Goal: Information Seeking & Learning: Learn about a topic

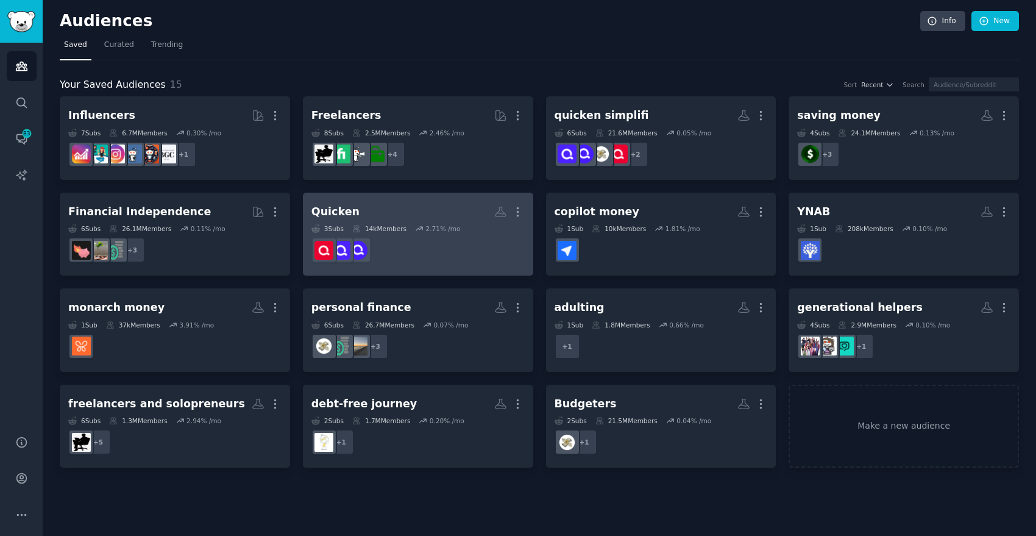
click at [465, 251] on dd at bounding box center [418, 250] width 213 height 34
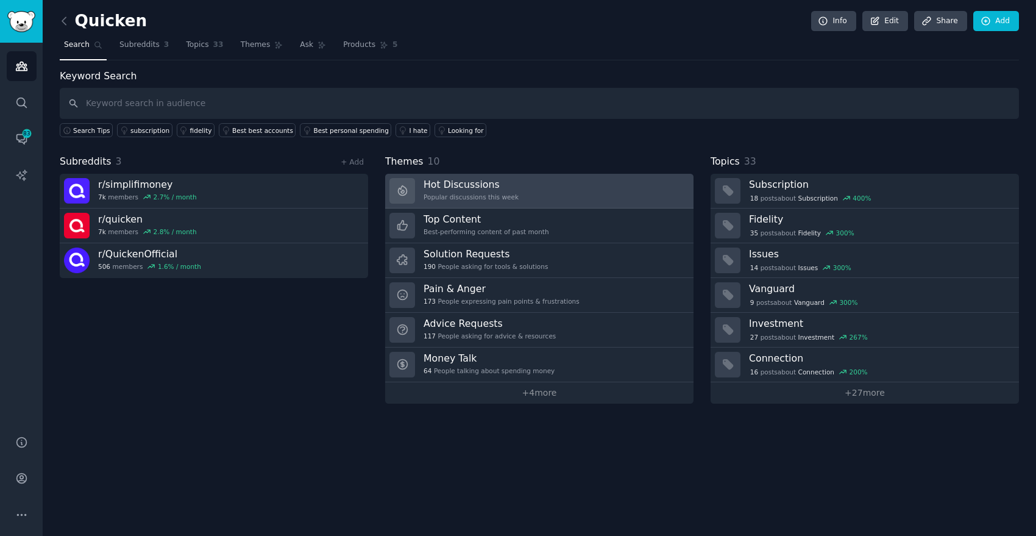
click at [535, 195] on link "Hot Discussions Popular discussions this week" at bounding box center [539, 191] width 308 height 35
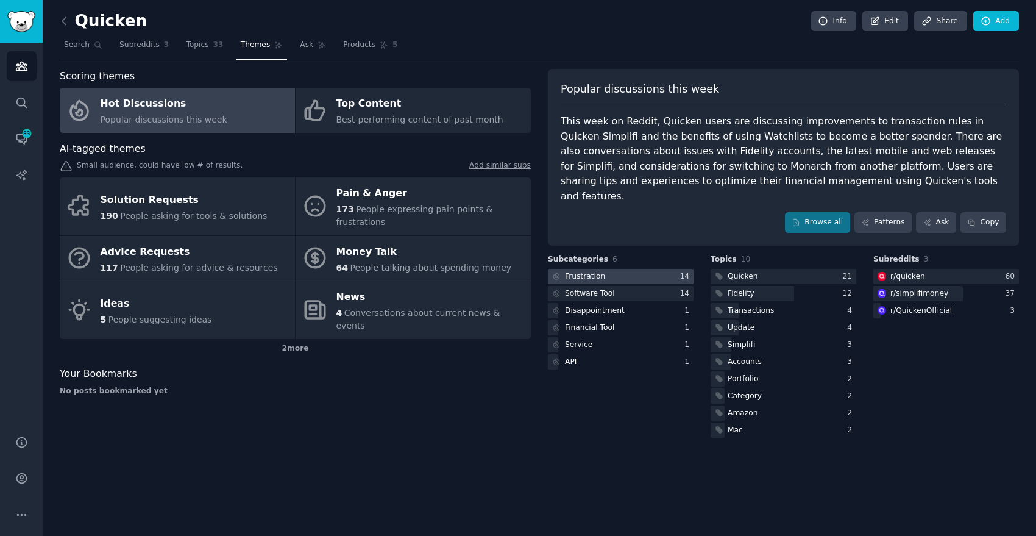
click at [597, 271] on div "Frustration" at bounding box center [585, 276] width 40 height 11
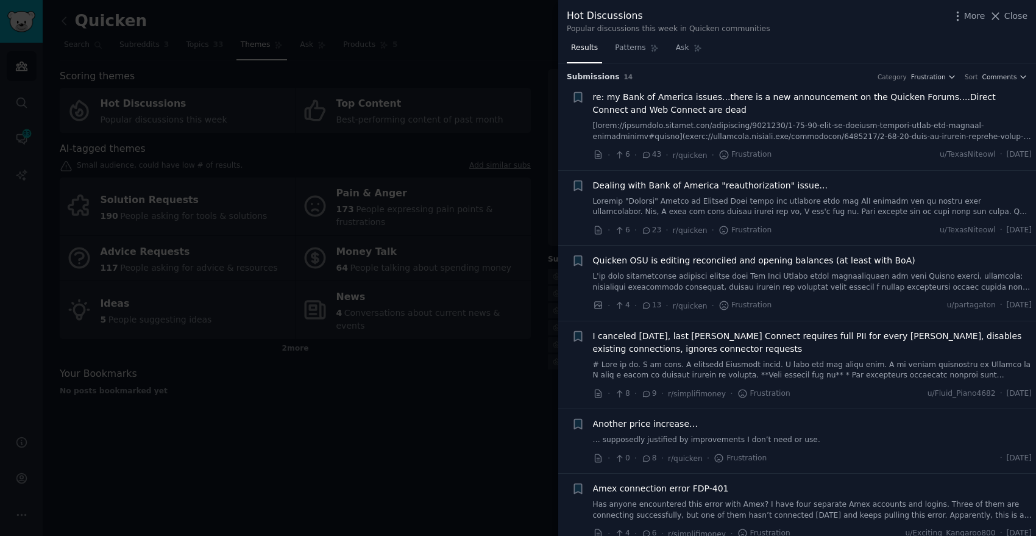
click at [786, 184] on span "Dealing with Bank of America "reauthorization" issue..." at bounding box center [710, 185] width 235 height 13
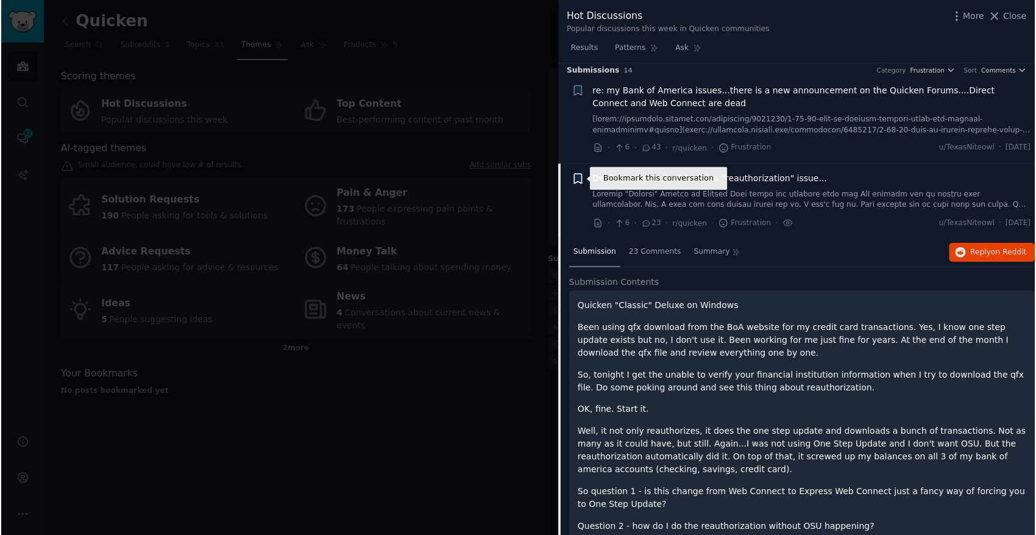
scroll to position [8, 0]
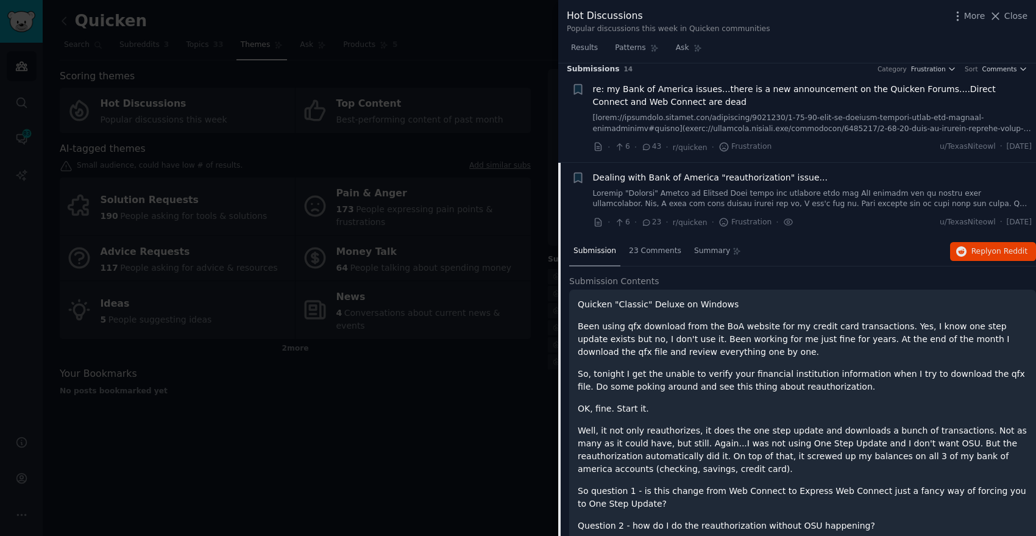
click at [1008, 225] on span "[DATE]" at bounding box center [1019, 222] width 25 height 11
click at [1003, 254] on span "on Reddit" at bounding box center [1009, 251] width 35 height 9
click at [999, 16] on icon at bounding box center [995, 16] width 13 height 13
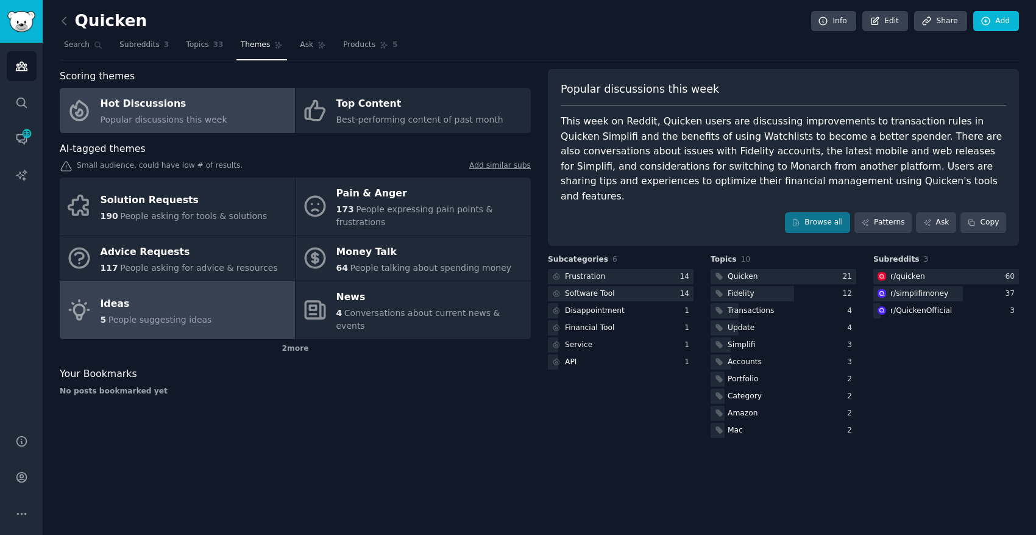
click at [143, 315] on span "People suggesting ideas" at bounding box center [161, 320] width 104 height 10
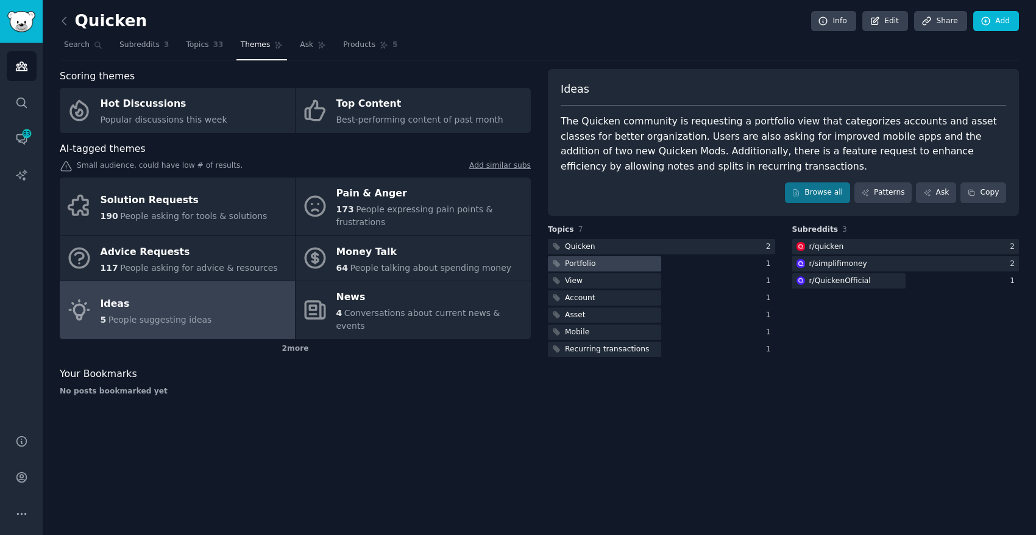
click at [589, 267] on div "Portfolio" at bounding box center [580, 263] width 30 height 11
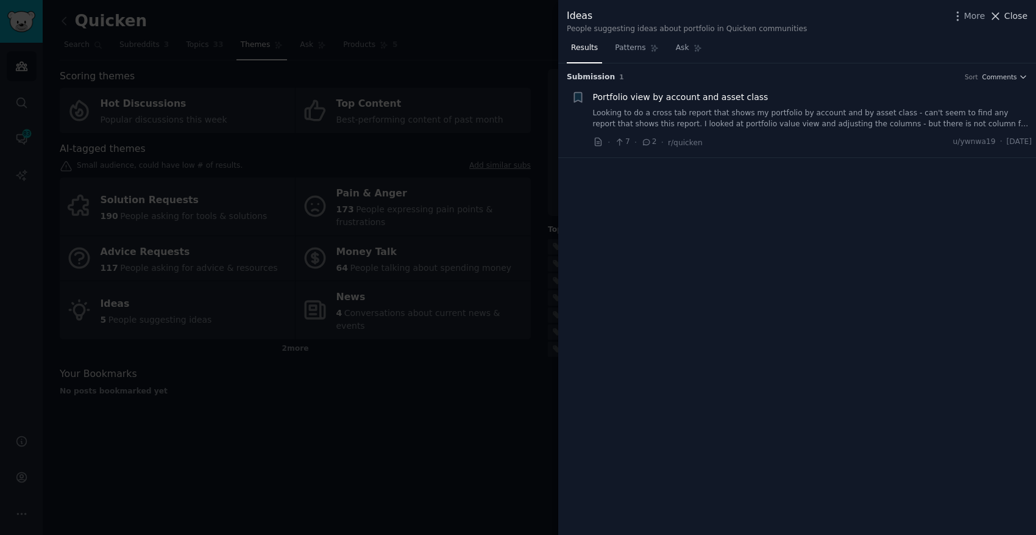
click at [1011, 14] on span "Close" at bounding box center [1016, 16] width 23 height 13
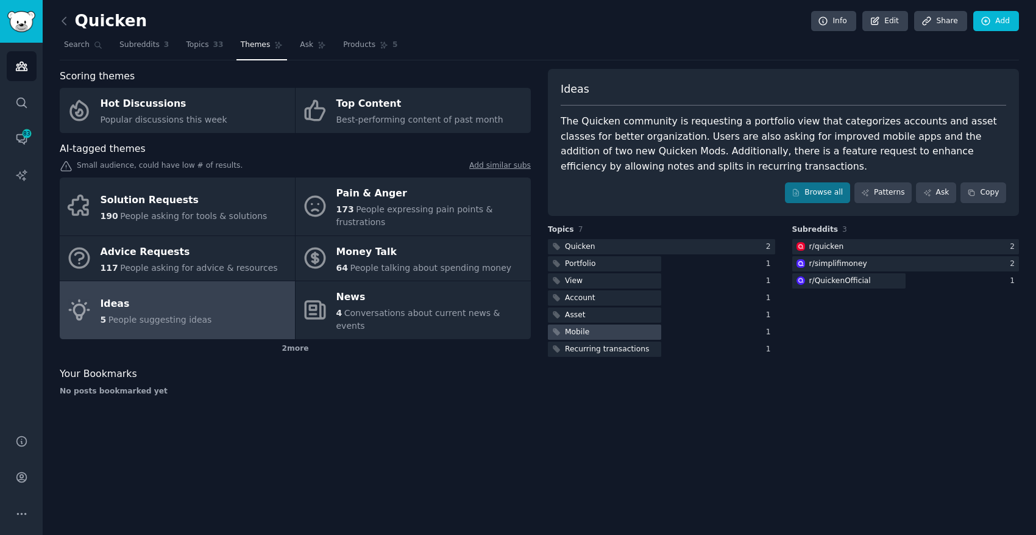
click at [583, 331] on div "Mobile" at bounding box center [577, 332] width 24 height 11
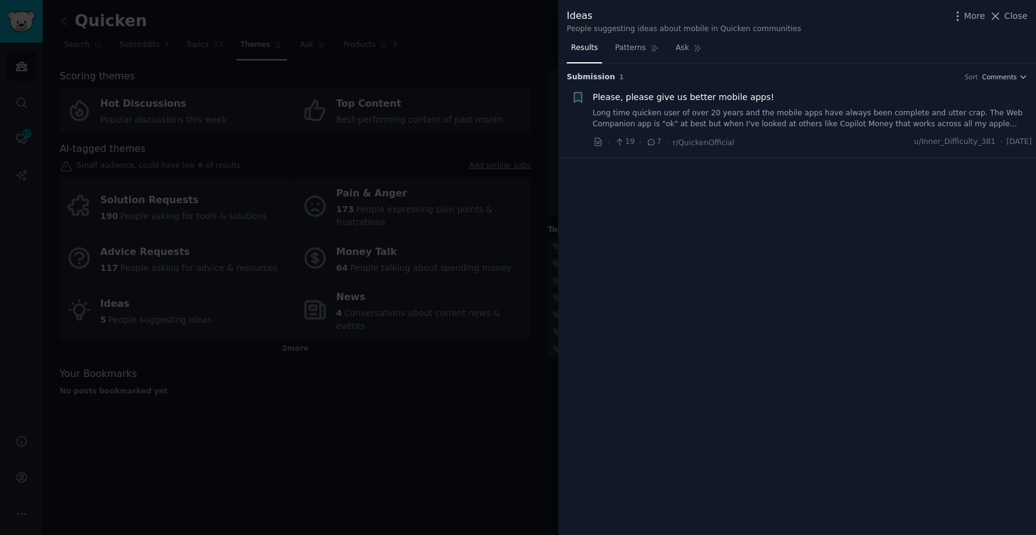
click at [1013, 143] on span "[DATE]" at bounding box center [1019, 142] width 25 height 11
click at [1007, 144] on span "[DATE]" at bounding box center [1019, 142] width 25 height 11
click at [736, 92] on span "Please, please give us better mobile apps!" at bounding box center [684, 97] width 182 height 13
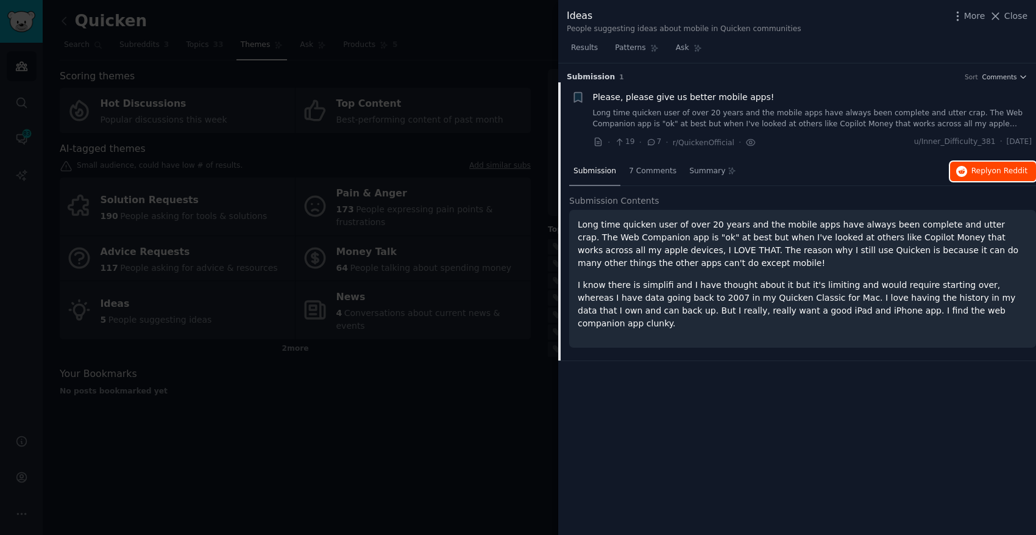
click at [1010, 166] on span "Reply on Reddit" at bounding box center [1000, 171] width 56 height 11
click at [1008, 16] on span "Close" at bounding box center [1016, 16] width 23 height 13
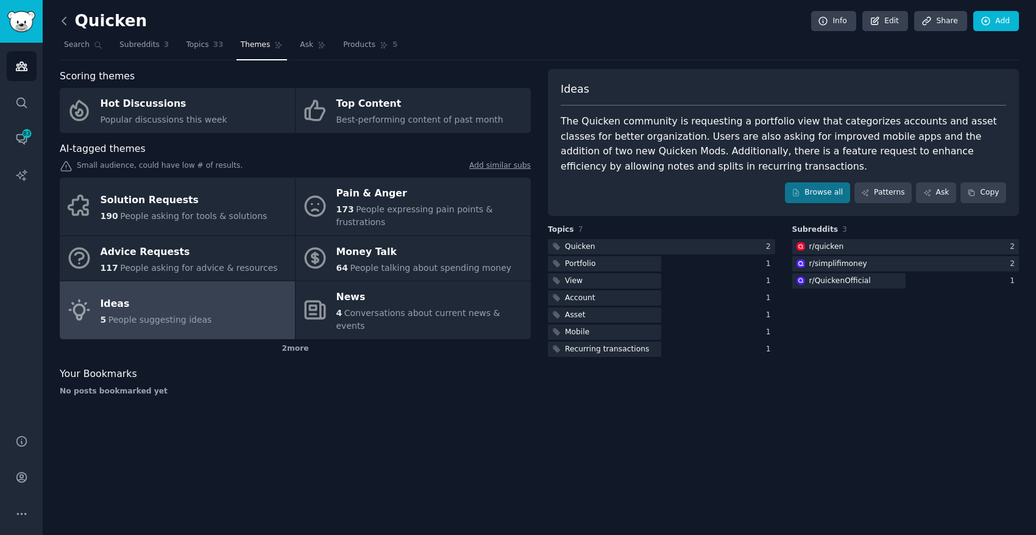
click at [65, 23] on icon at bounding box center [64, 21] width 13 height 13
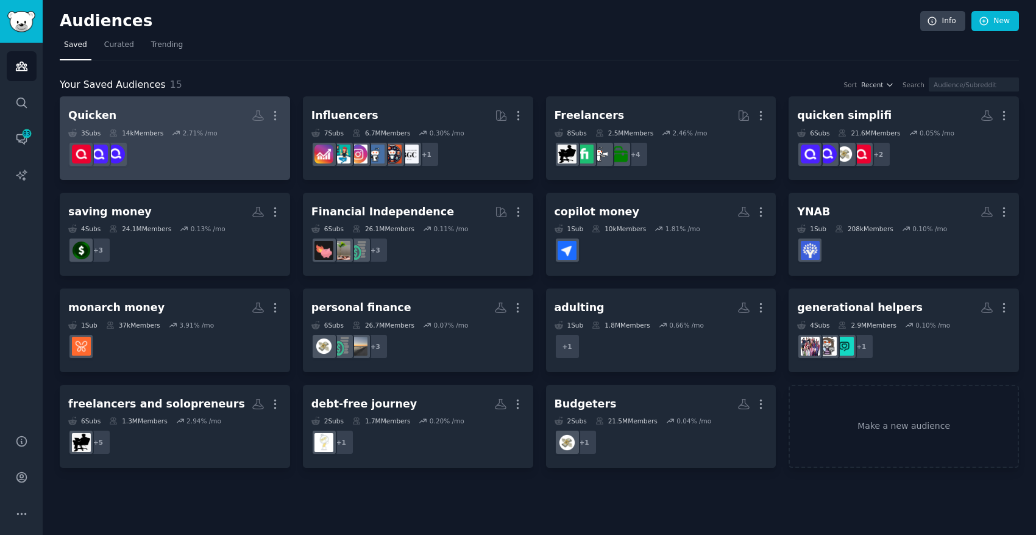
click at [190, 154] on dd at bounding box center [174, 154] width 213 height 34
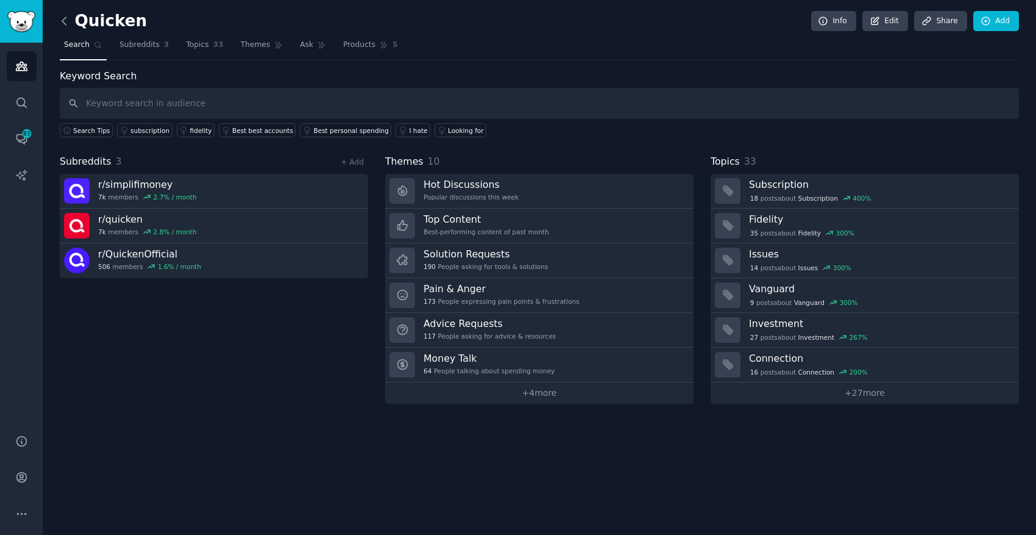
click at [63, 19] on icon at bounding box center [64, 20] width 4 height 7
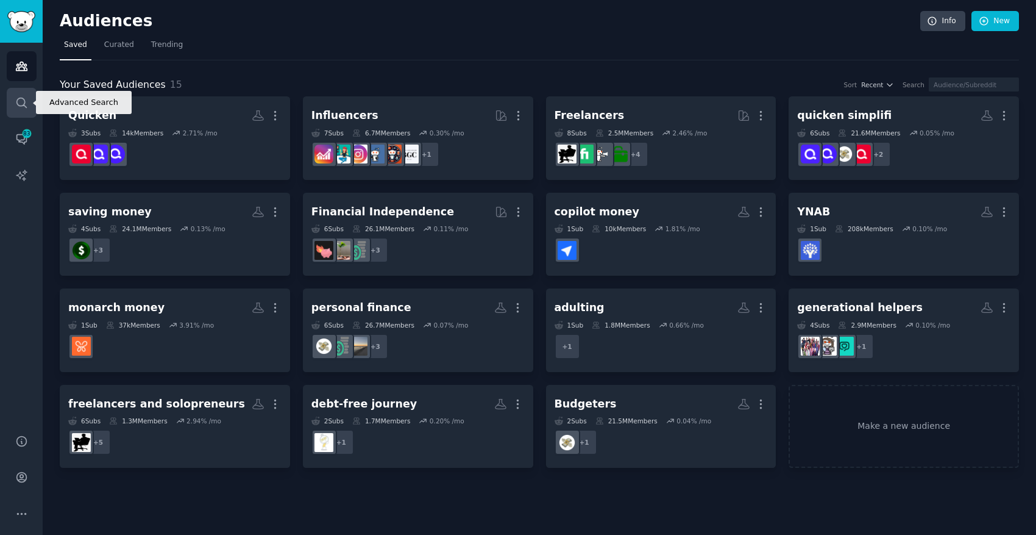
click at [20, 98] on icon "Sidebar" at bounding box center [21, 102] width 13 height 13
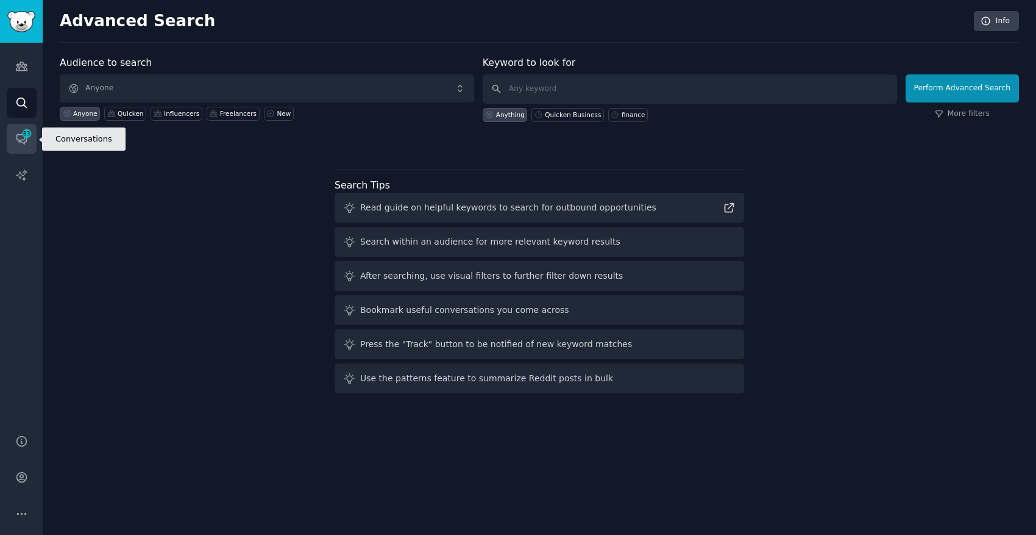
click at [28, 135] on span "83" at bounding box center [26, 133] width 11 height 9
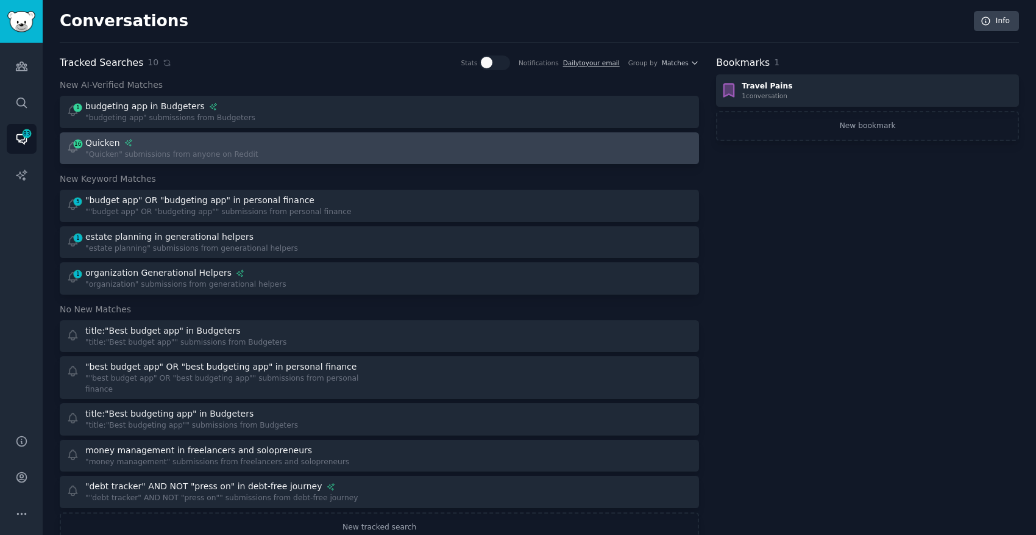
click at [168, 148] on div "Quicken" at bounding box center [171, 143] width 173 height 13
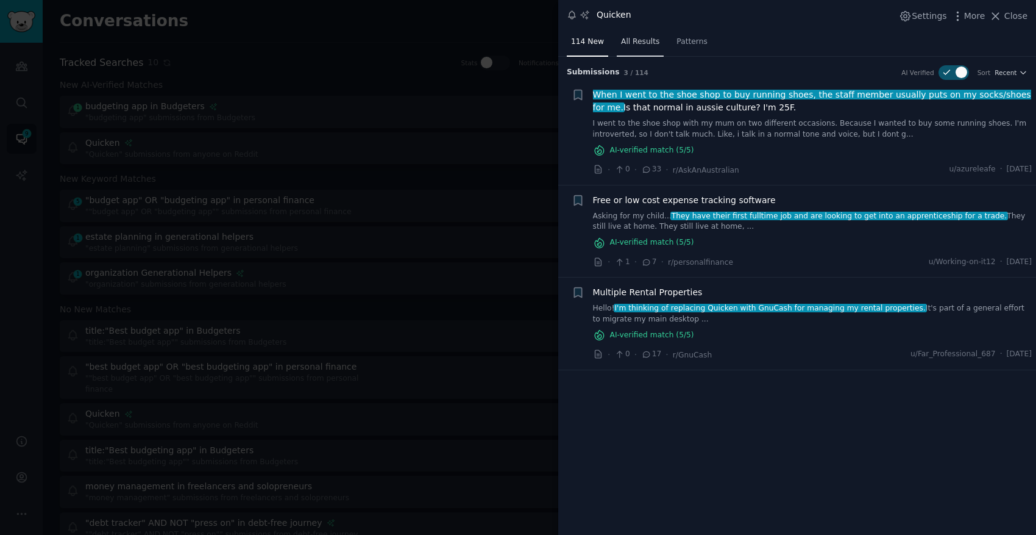
click at [636, 40] on span "All Results" at bounding box center [640, 42] width 38 height 11
click at [697, 37] on span "Patterns" at bounding box center [692, 42] width 30 height 11
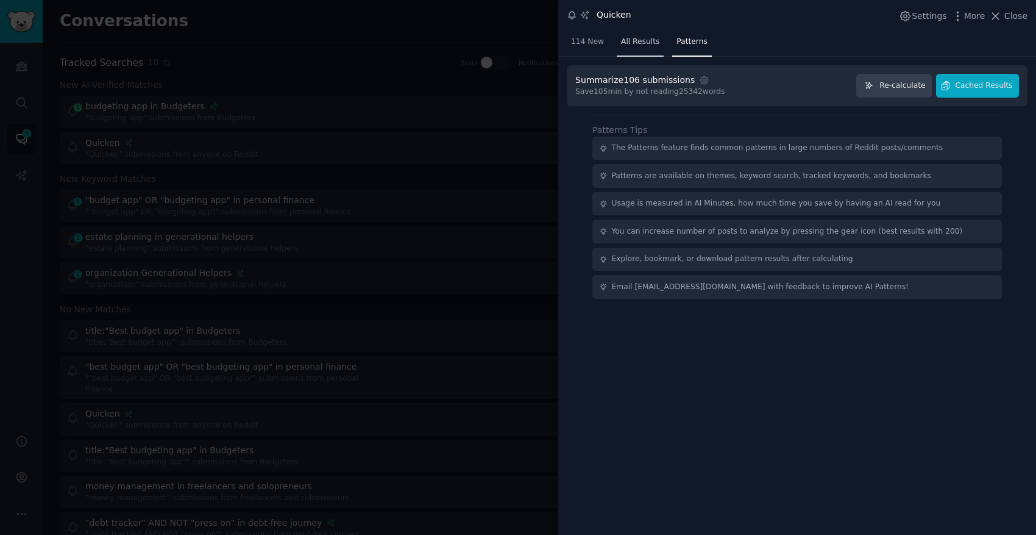
click at [635, 42] on span "All Results" at bounding box center [640, 42] width 38 height 11
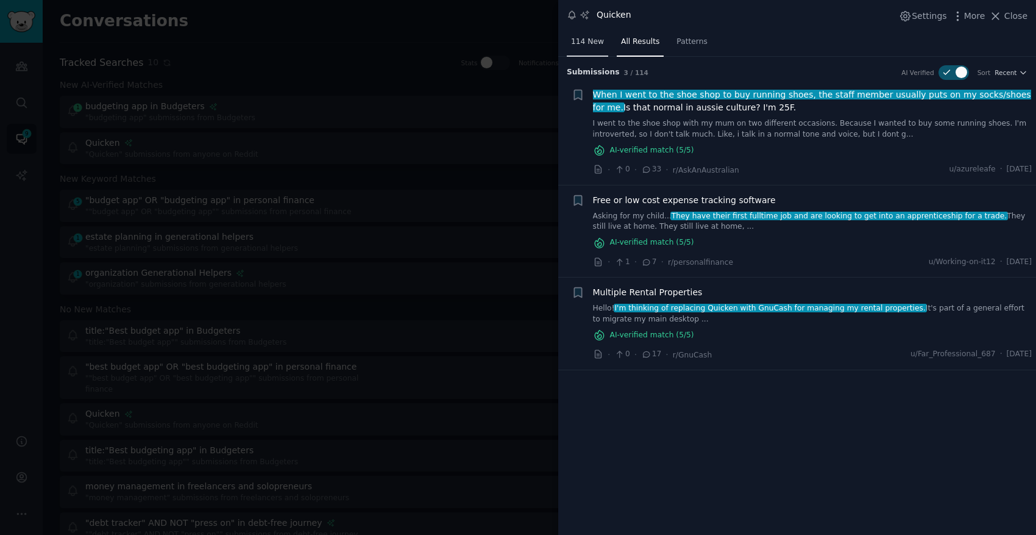
click at [586, 35] on link "114 New" at bounding box center [587, 44] width 41 height 25
click at [947, 77] on icon at bounding box center [947, 72] width 11 height 11
checkbox input "false"
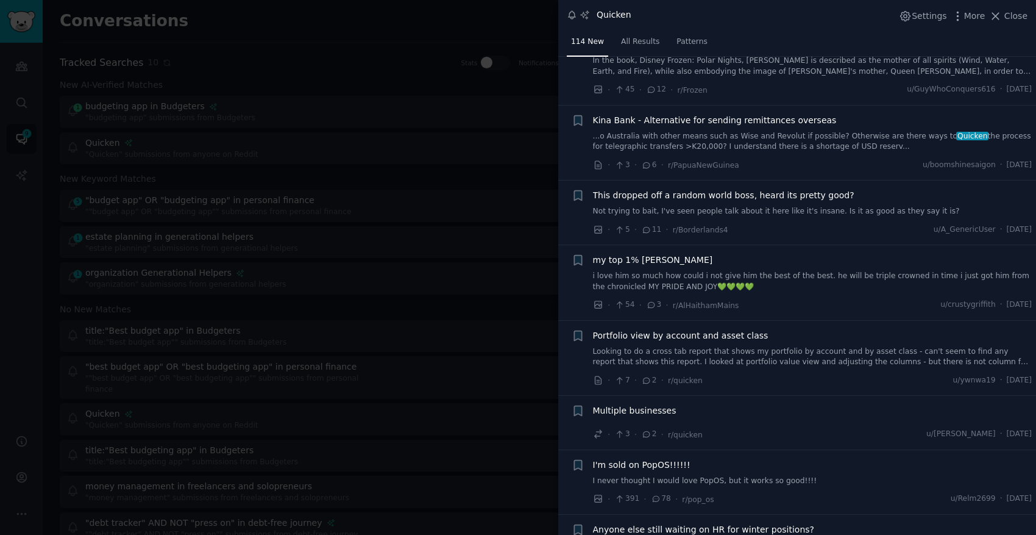
scroll to position [2724, 0]
